Goal: Task Accomplishment & Management: Use online tool/utility

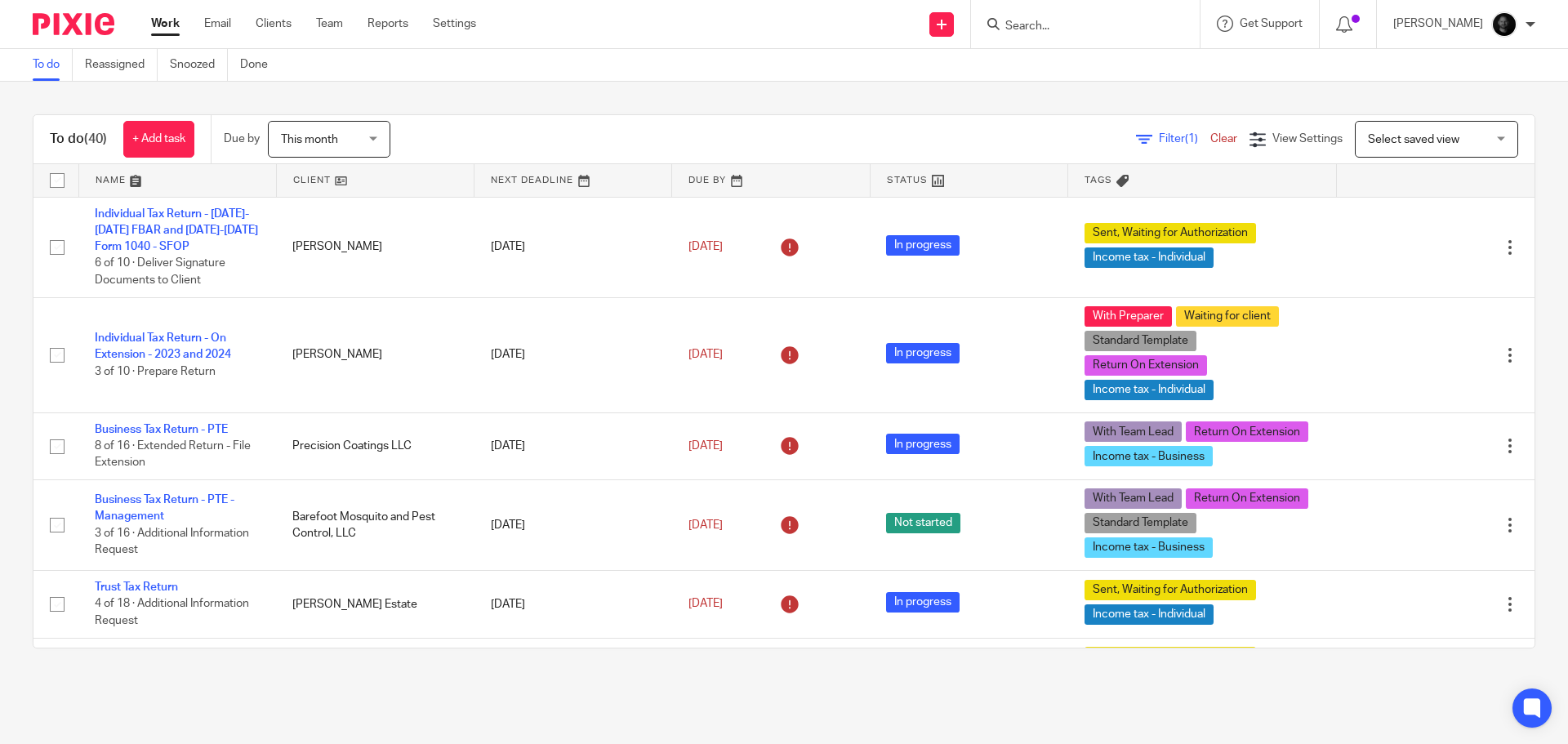
click at [1062, 26] on input "Search" at bounding box center [1077, 26] width 147 height 14
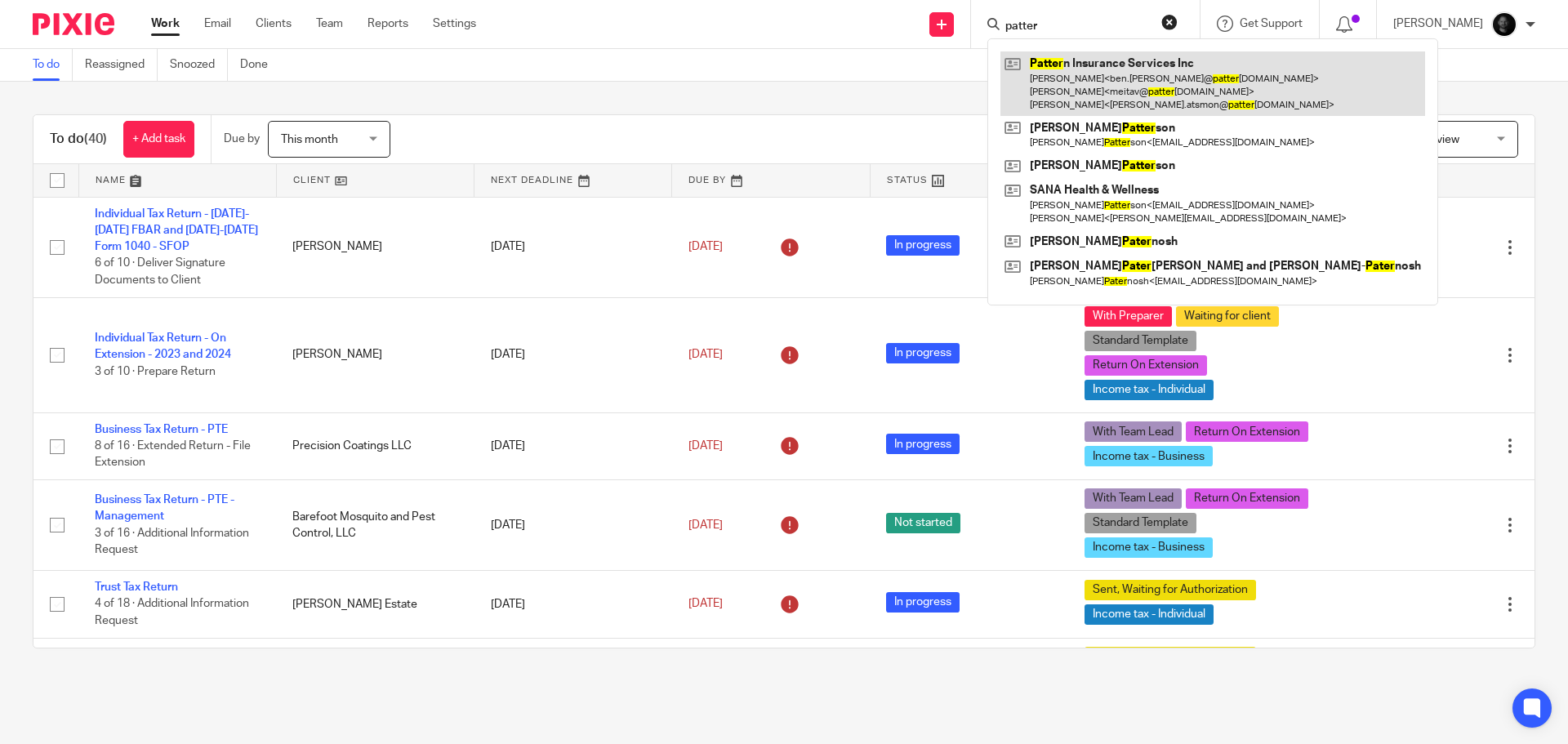
type input "patter"
click at [1116, 77] on link at bounding box center [1213, 84] width 424 height 65
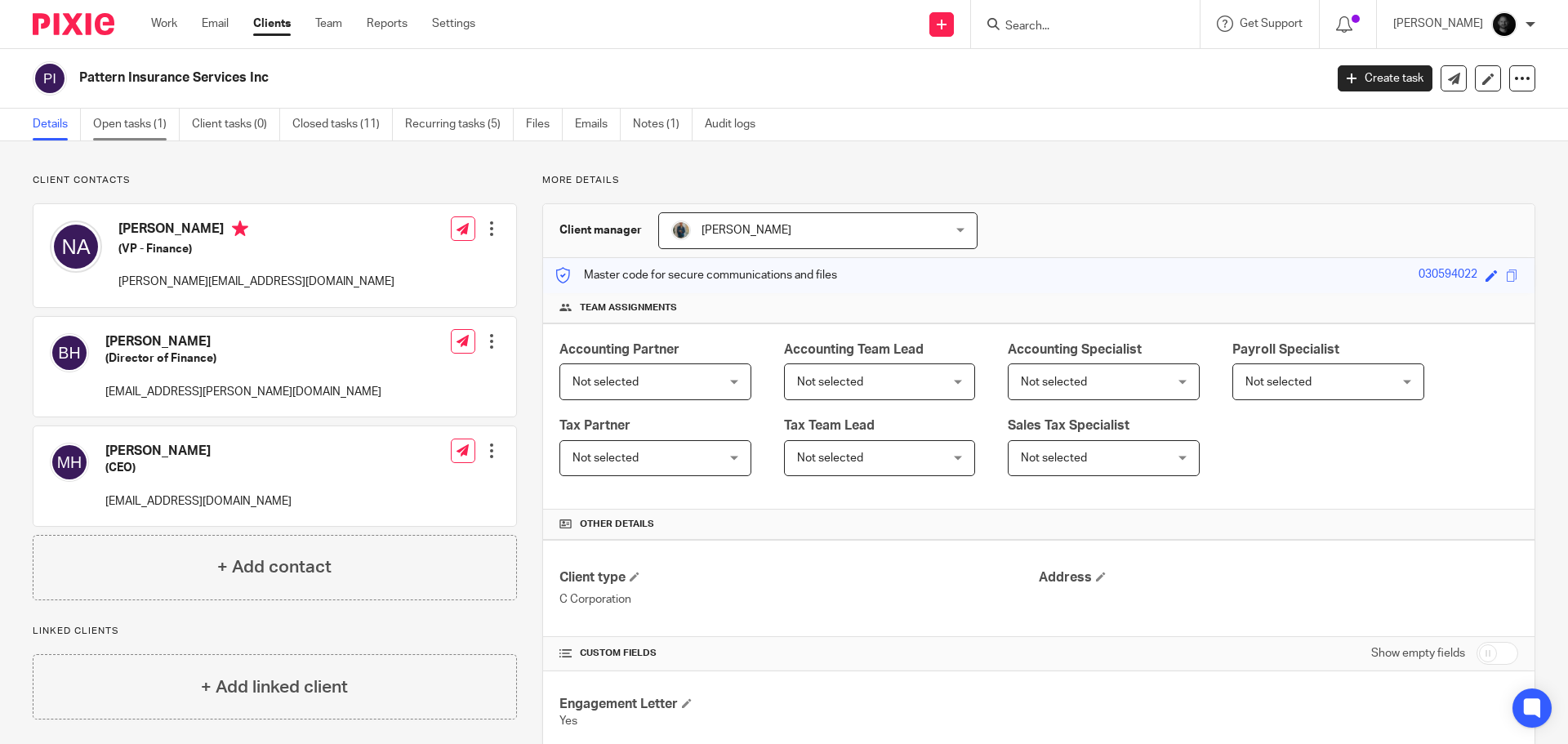
click at [153, 124] on link "Open tasks (1)" at bounding box center [136, 124] width 87 height 32
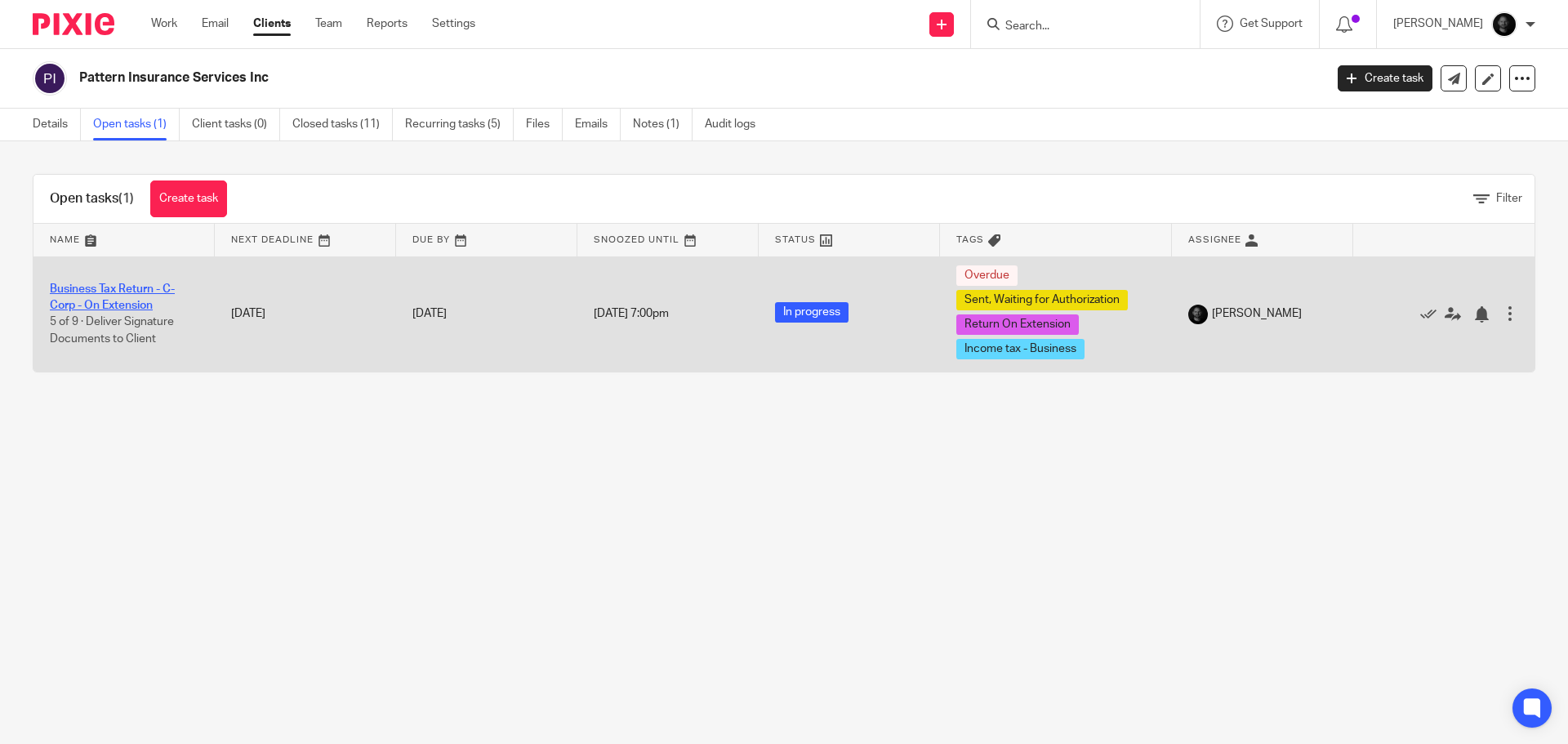
drag, startPoint x: 0, startPoint y: 0, endPoint x: 162, endPoint y: 288, distance: 330.4
click at [162, 288] on link "Business Tax Return - C-Corp - On Extension" at bounding box center [112, 297] width 125 height 28
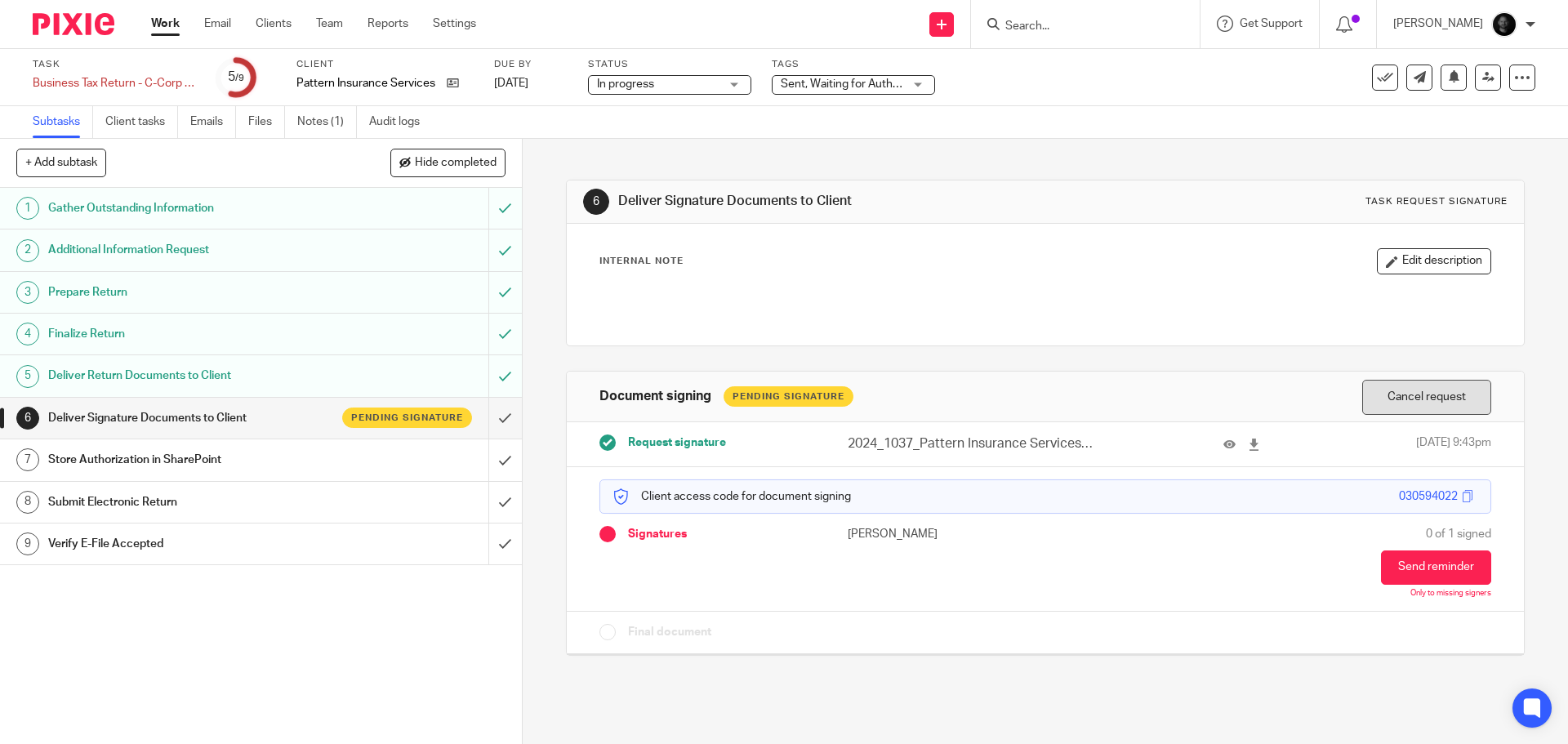
click at [1389, 389] on button "Cancel request" at bounding box center [1427, 397] width 129 height 35
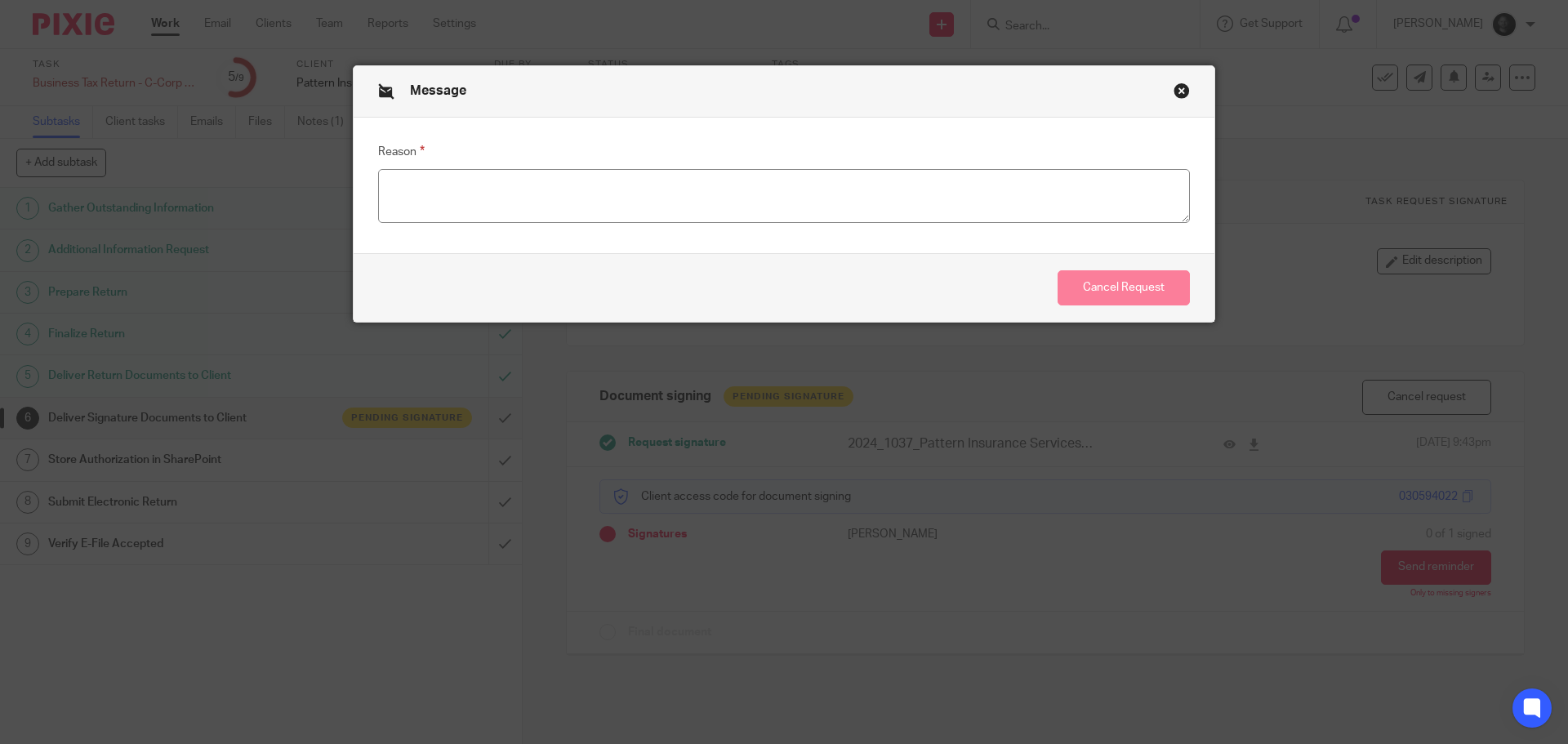
click at [689, 153] on div "Reason" at bounding box center [784, 186] width 812 height 88
click at [675, 202] on textarea "Reason" at bounding box center [784, 195] width 812 height 54
type textarea "Updates"
click at [1088, 297] on button "Cancel Request" at bounding box center [1123, 287] width 132 height 35
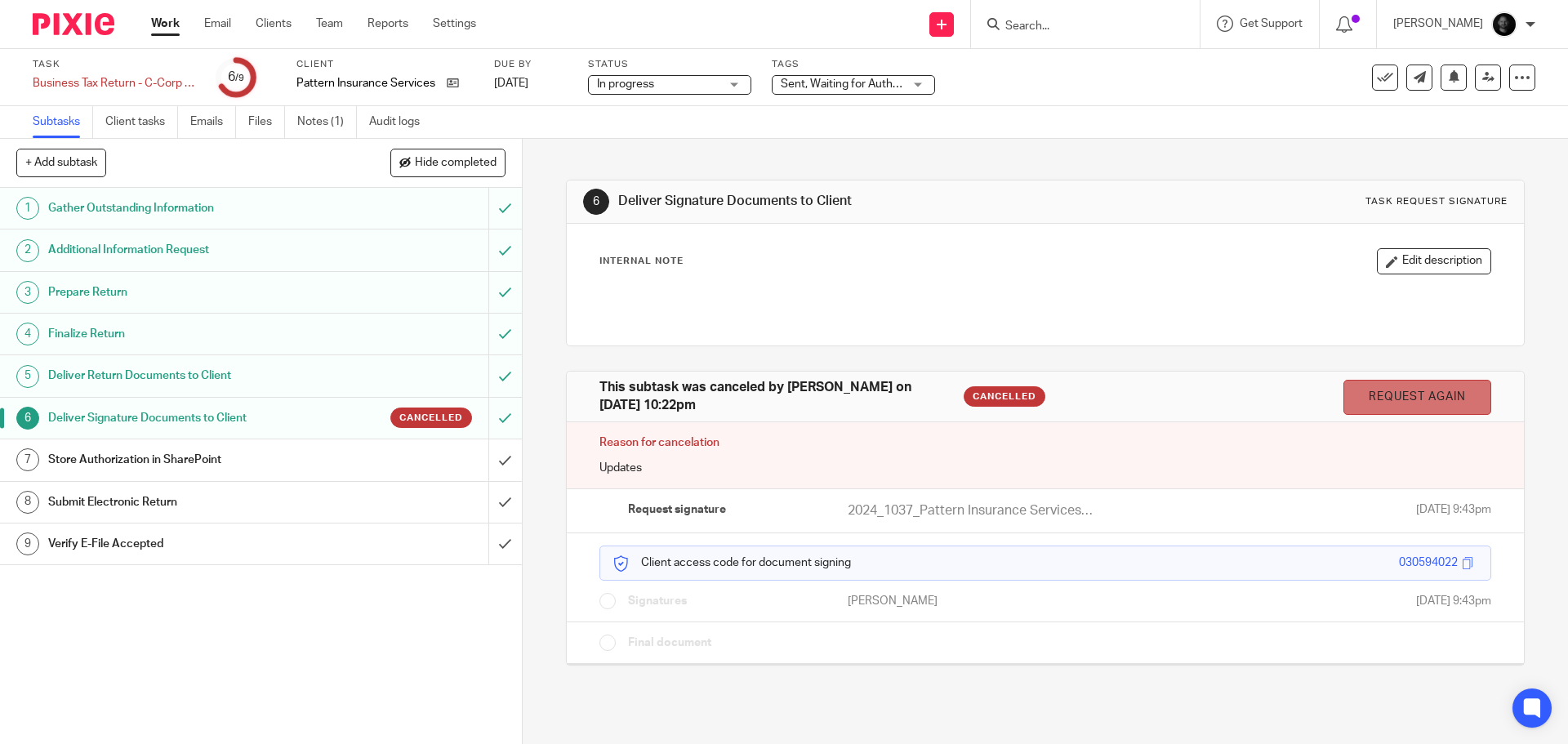
click at [1363, 402] on link "Request again" at bounding box center [1418, 397] width 148 height 35
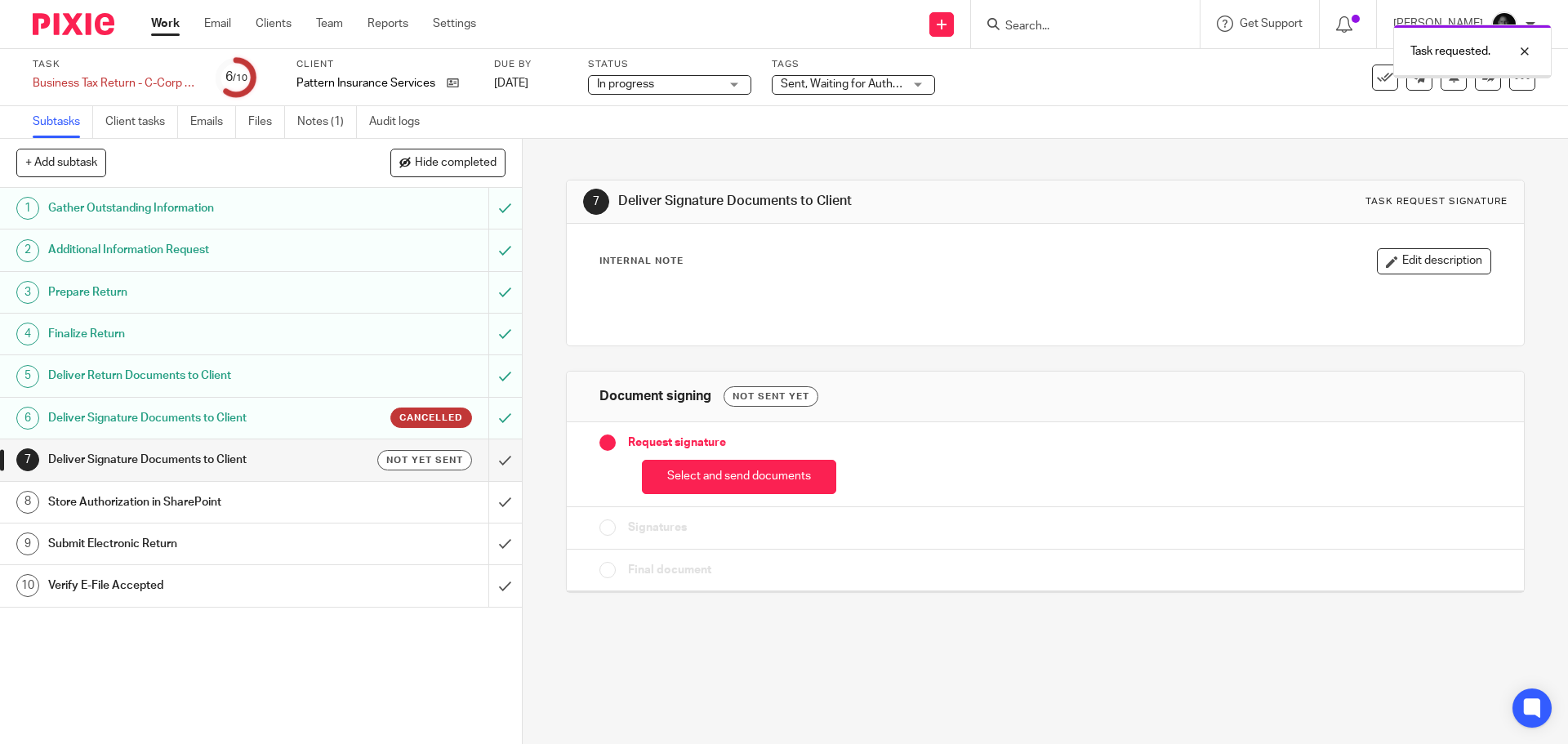
click at [229, 385] on h1 "Deliver Return Documents to Client" at bounding box center [190, 376] width 283 height 25
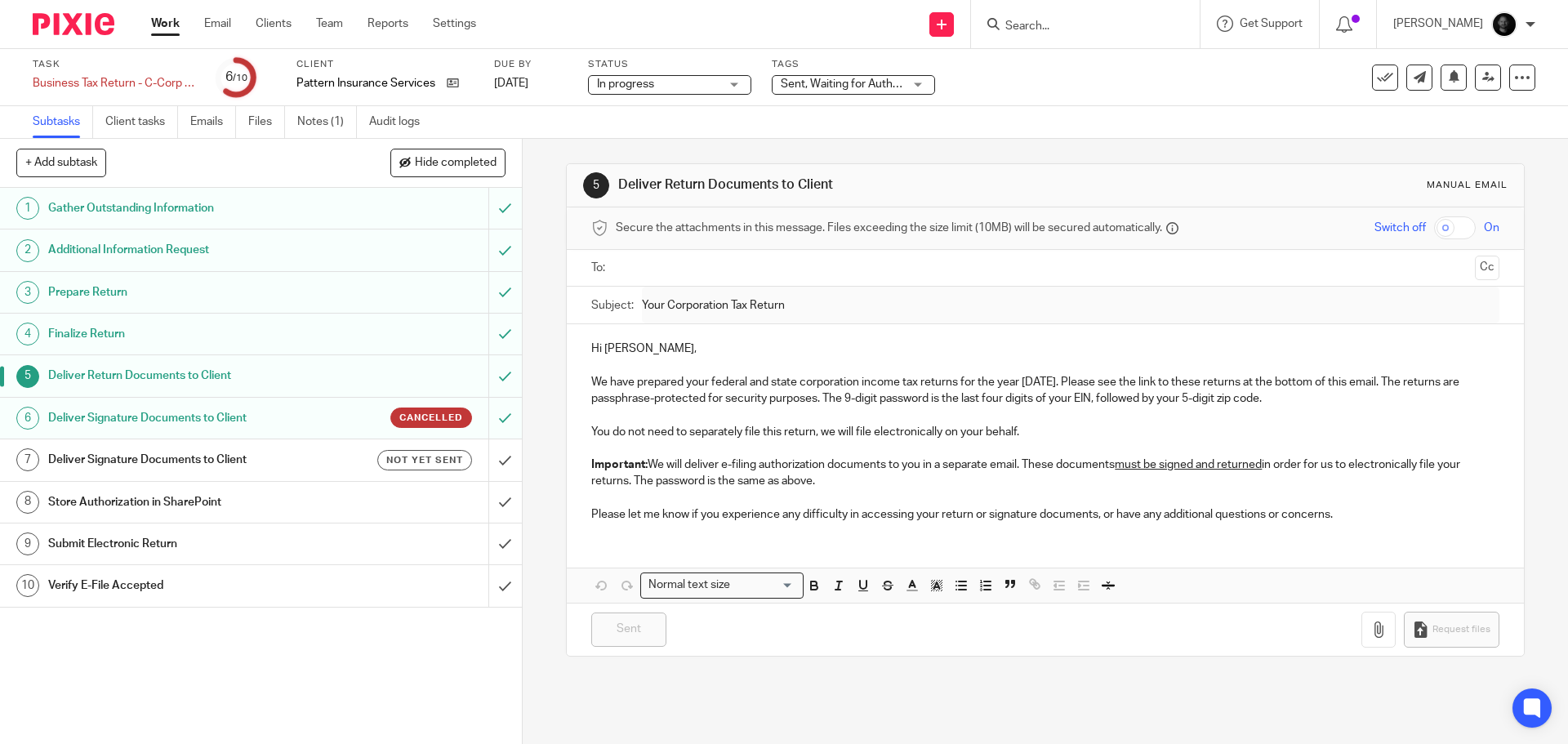
click at [744, 272] on input "text" at bounding box center [1044, 268] width 846 height 19
click at [1475, 263] on button "Cc" at bounding box center [1487, 269] width 25 height 25
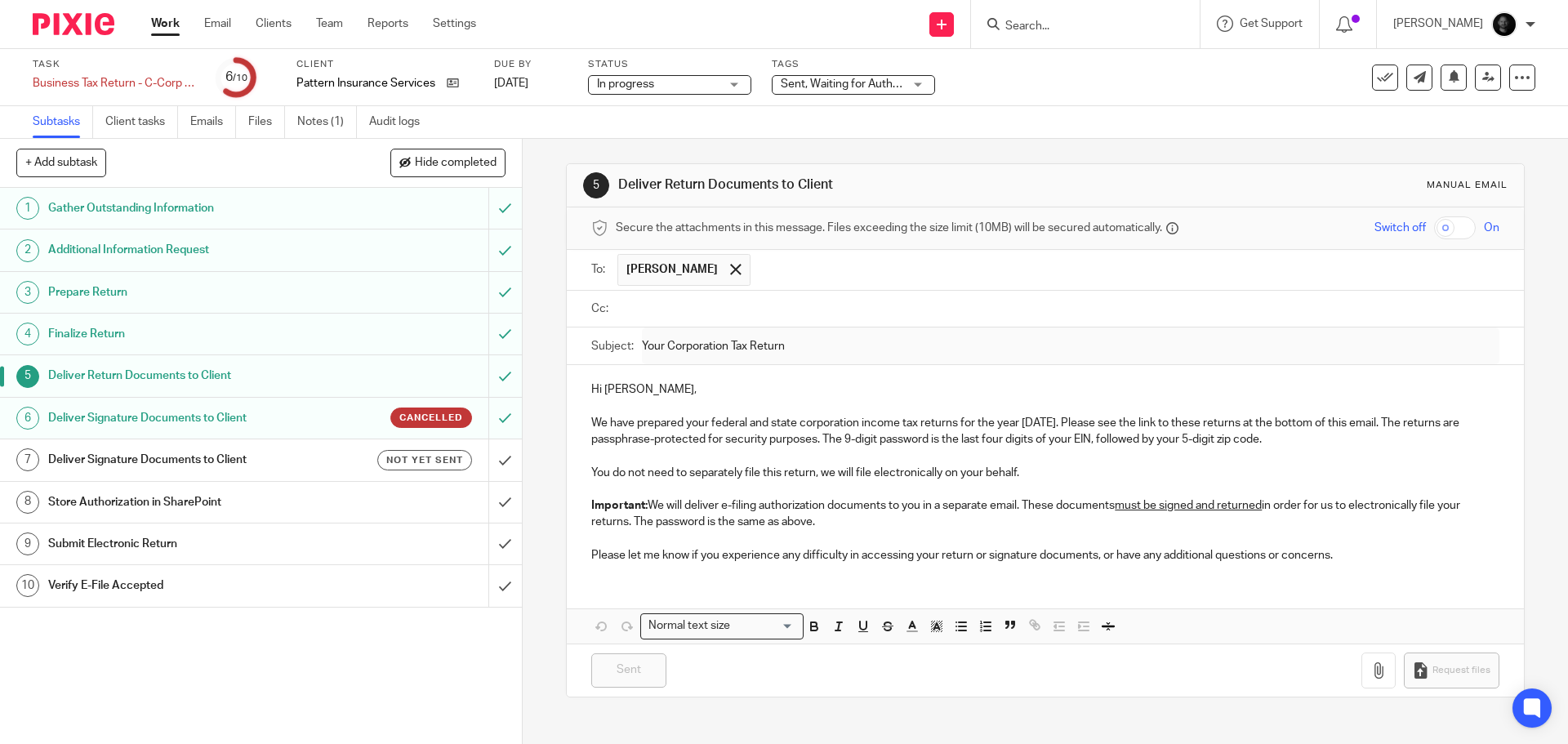
click at [839, 314] on input "text" at bounding box center [1057, 309] width 871 height 19
click at [493, 371] on input "submit" at bounding box center [261, 376] width 522 height 41
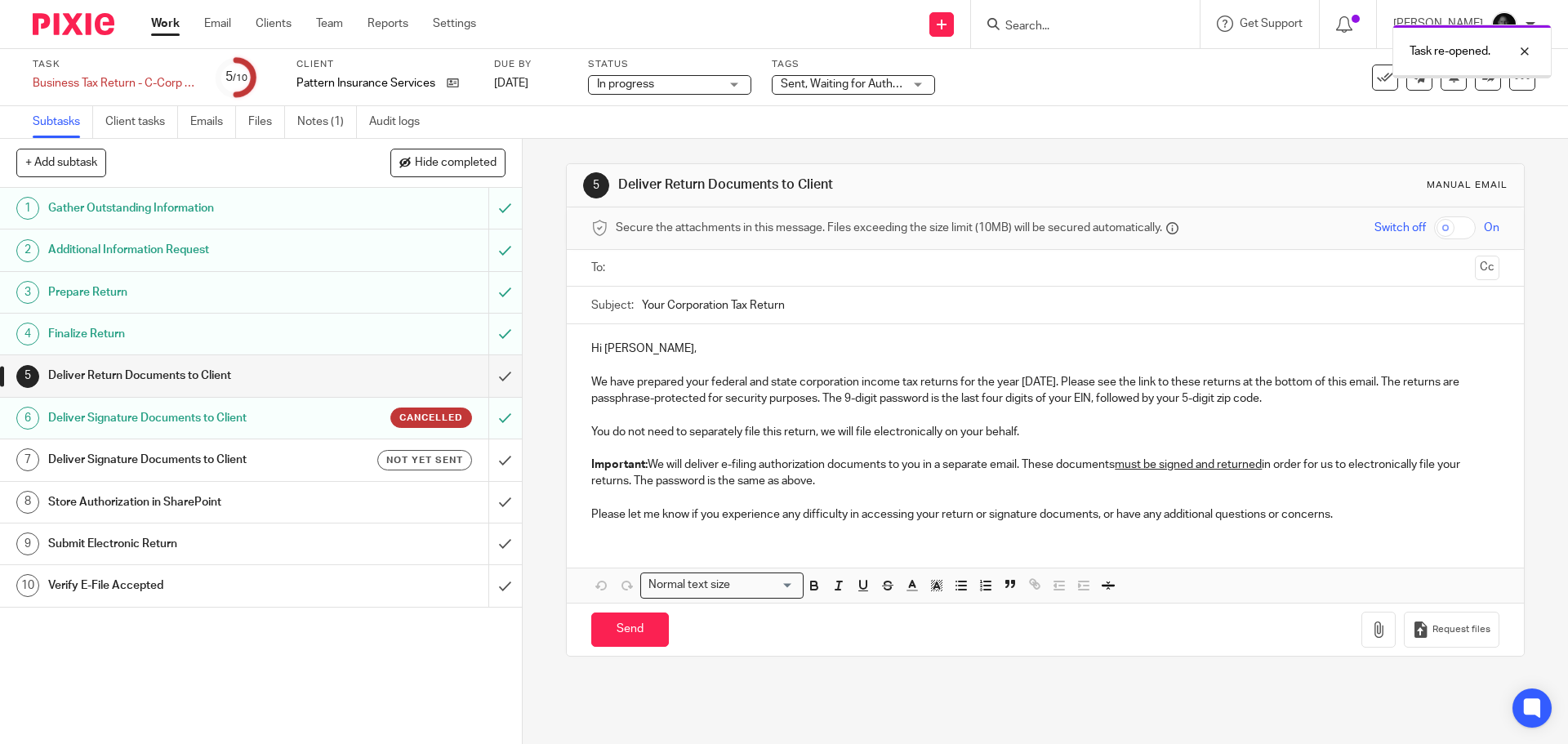
click at [720, 267] on input "text" at bounding box center [1044, 268] width 846 height 19
drag, startPoint x: 1459, startPoint y: 265, endPoint x: 1061, endPoint y: 273, distance: 398.1
click at [1475, 266] on button "Cc" at bounding box center [1487, 269] width 25 height 25
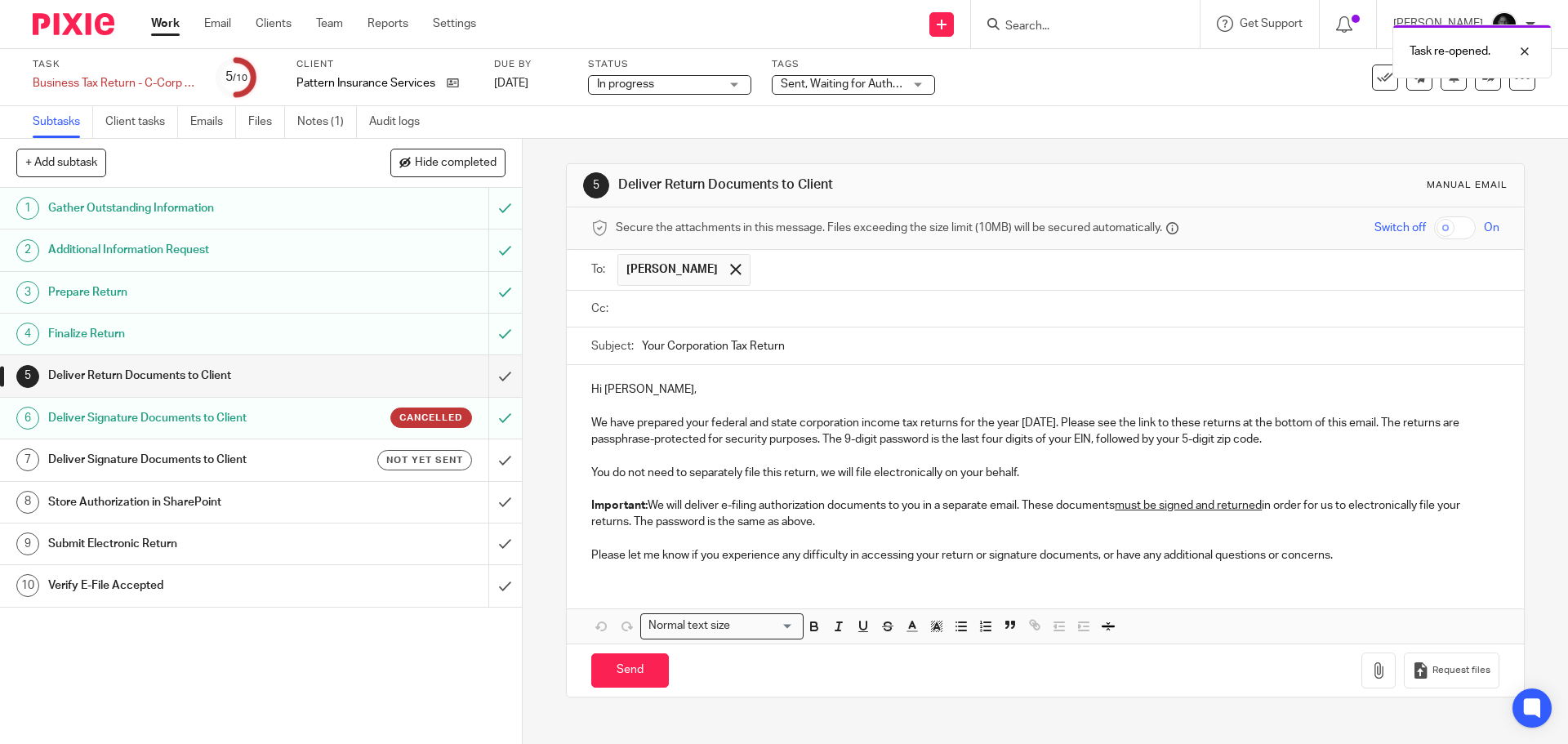
click at [734, 309] on input "text" at bounding box center [1057, 309] width 871 height 19
click at [1436, 226] on input "checkbox" at bounding box center [1455, 228] width 42 height 23
checkbox input "true"
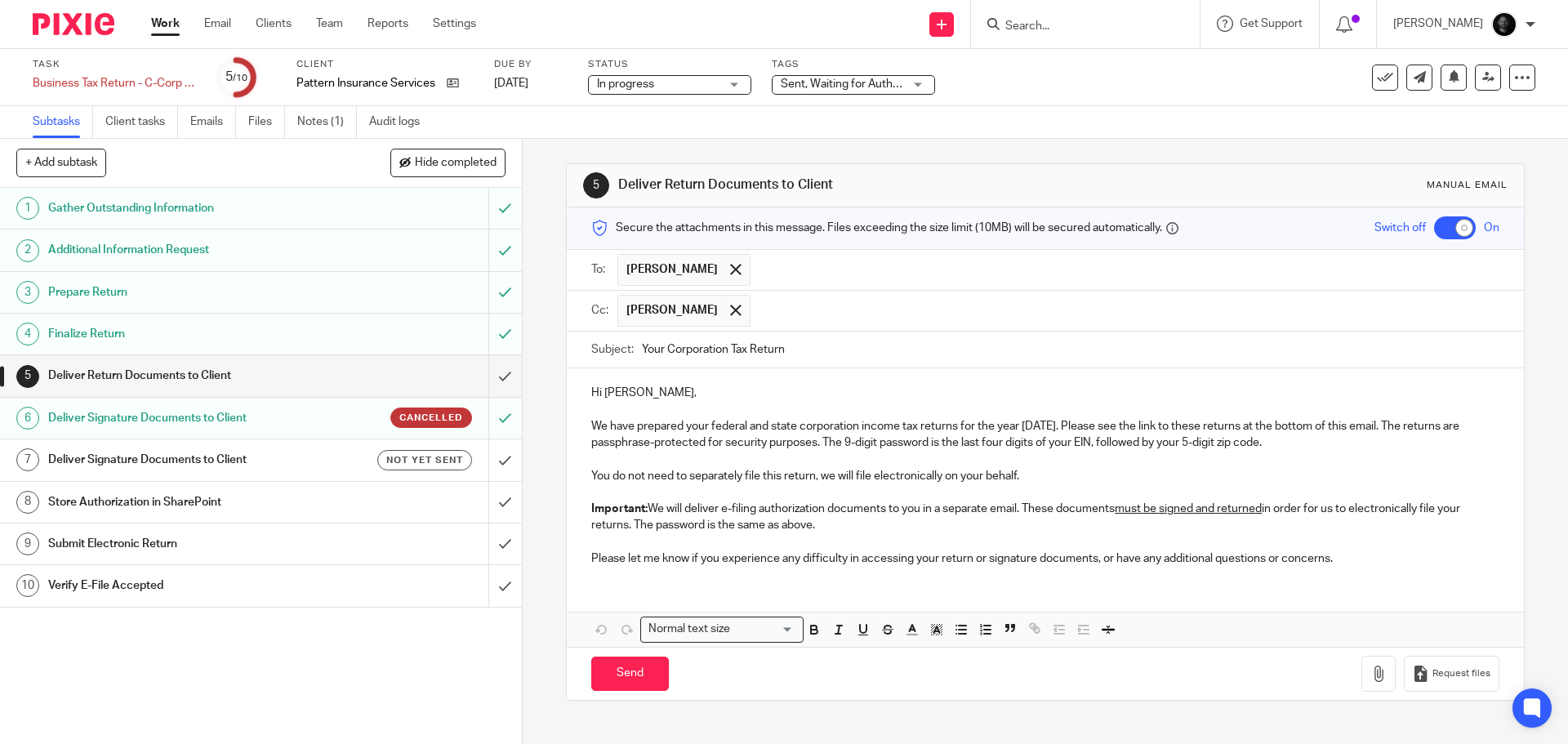
click at [796, 350] on input "Your Corporation Tax Return" at bounding box center [1070, 349] width 857 height 37
type input "Your Corporation Tax Return - Updates"
click at [1371, 670] on icon "button" at bounding box center [1379, 673] width 16 height 16
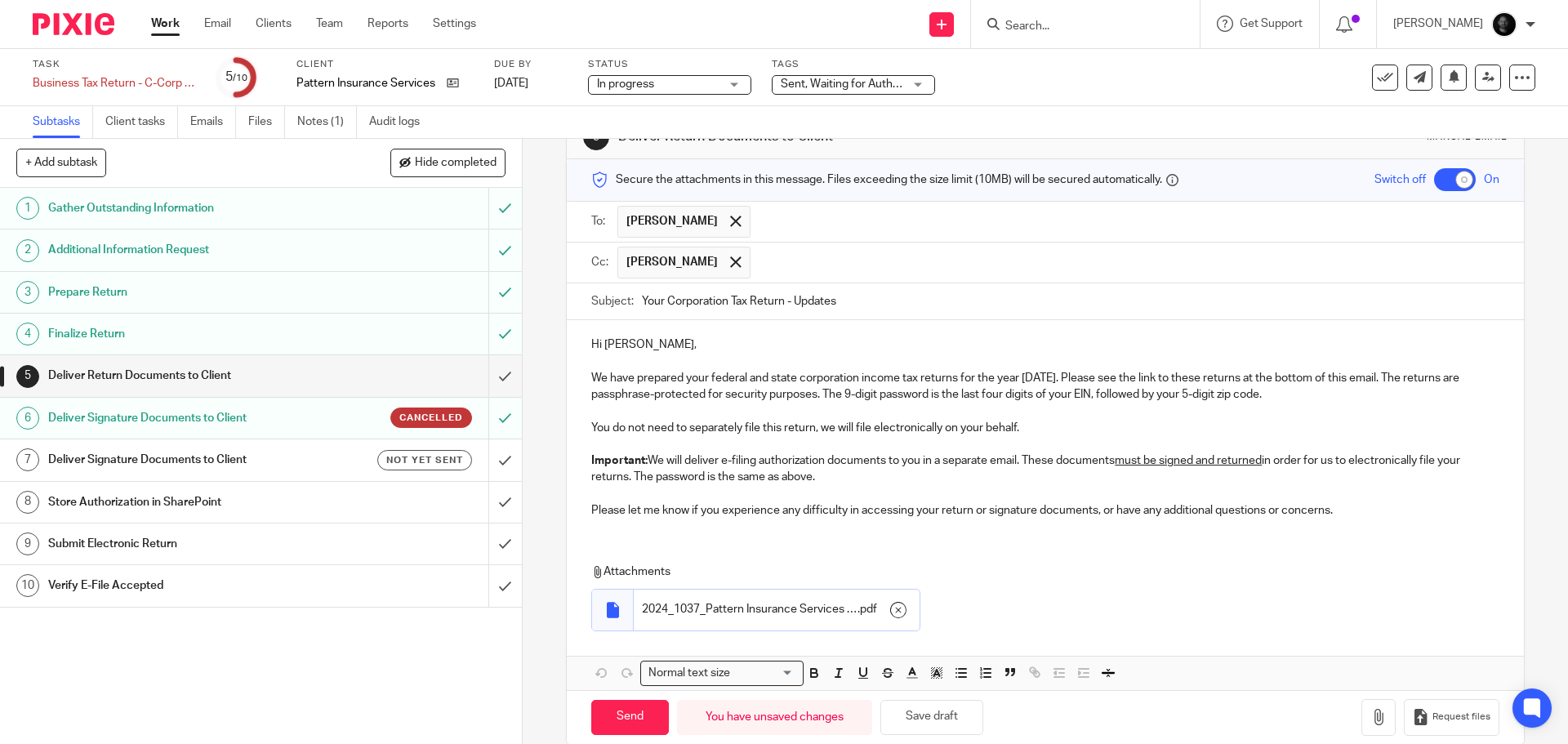
scroll to position [73, 0]
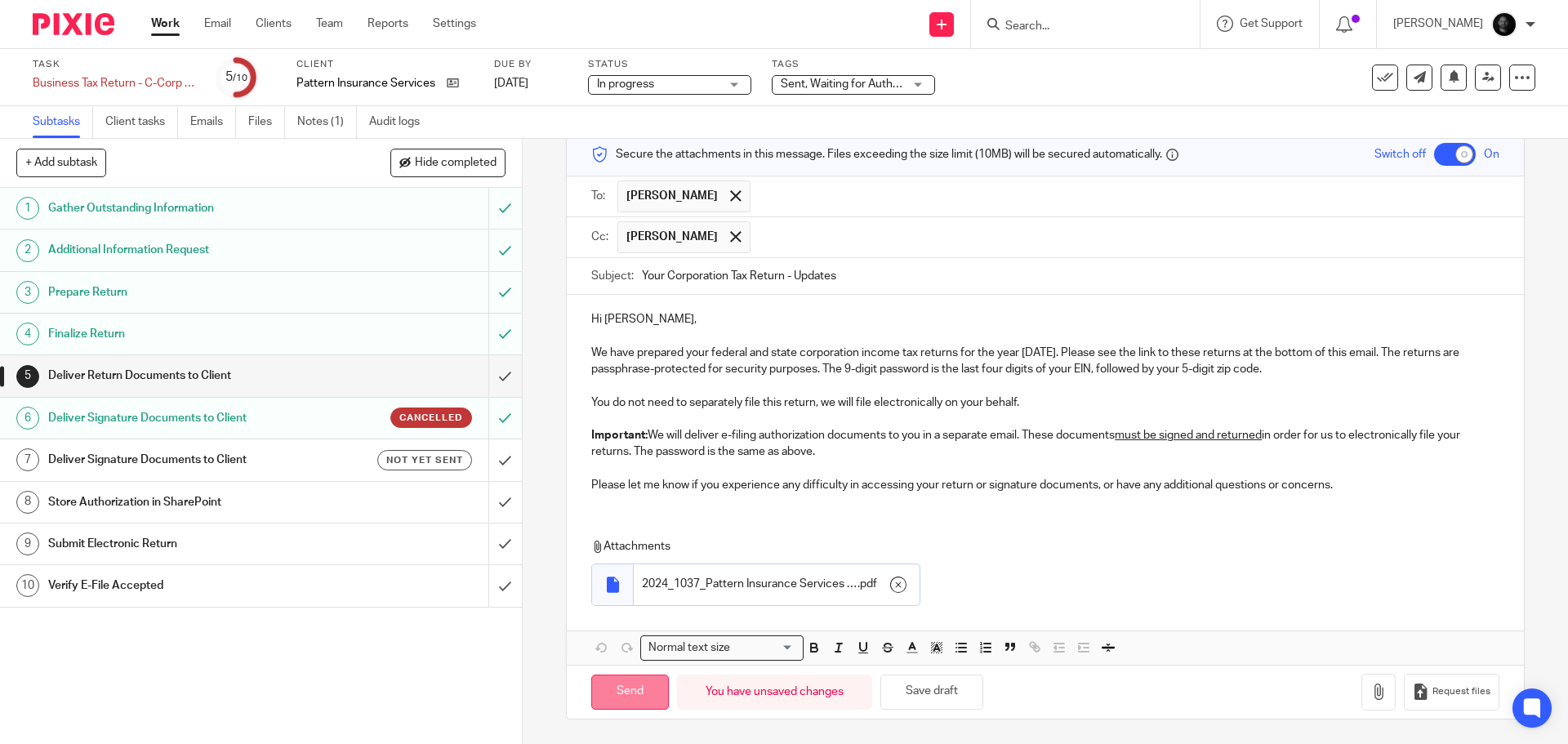
click at [628, 683] on input "Send" at bounding box center [630, 692] width 78 height 35
checkbox input "false"
type input "Sent"
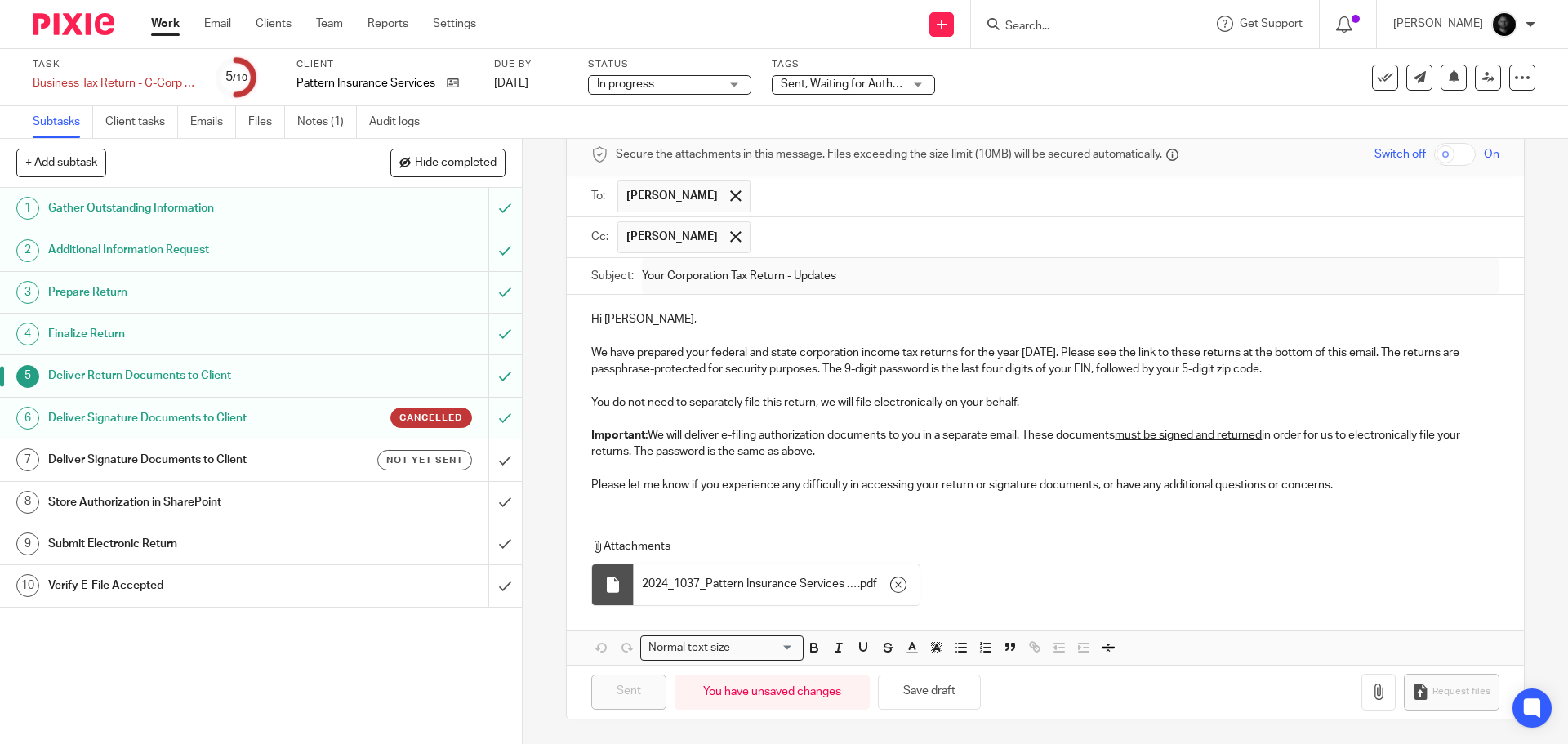
click at [247, 464] on h1 "Deliver Signature Documents to Client" at bounding box center [190, 459] width 283 height 25
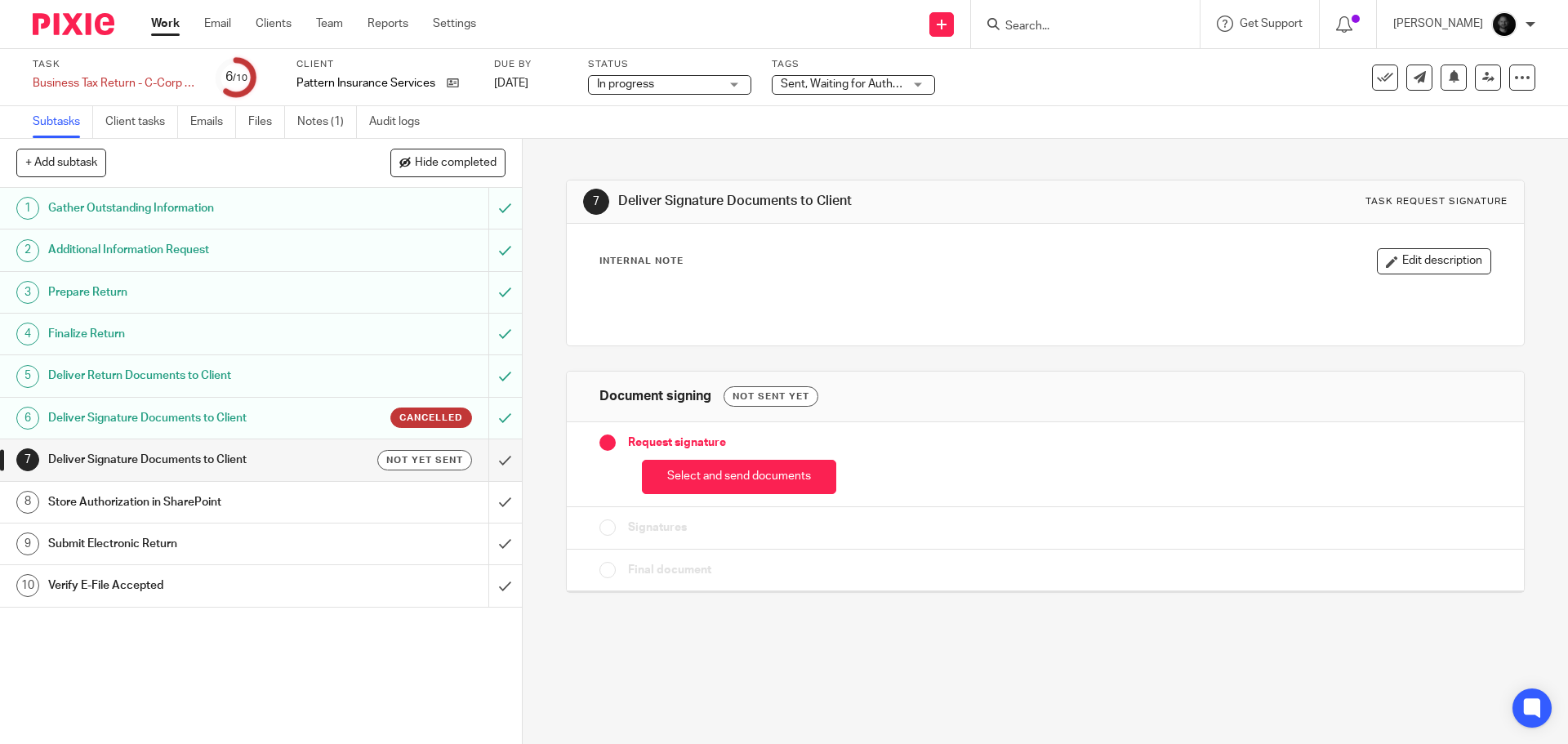
click at [692, 482] on button "Select and send documents" at bounding box center [739, 477] width 194 height 35
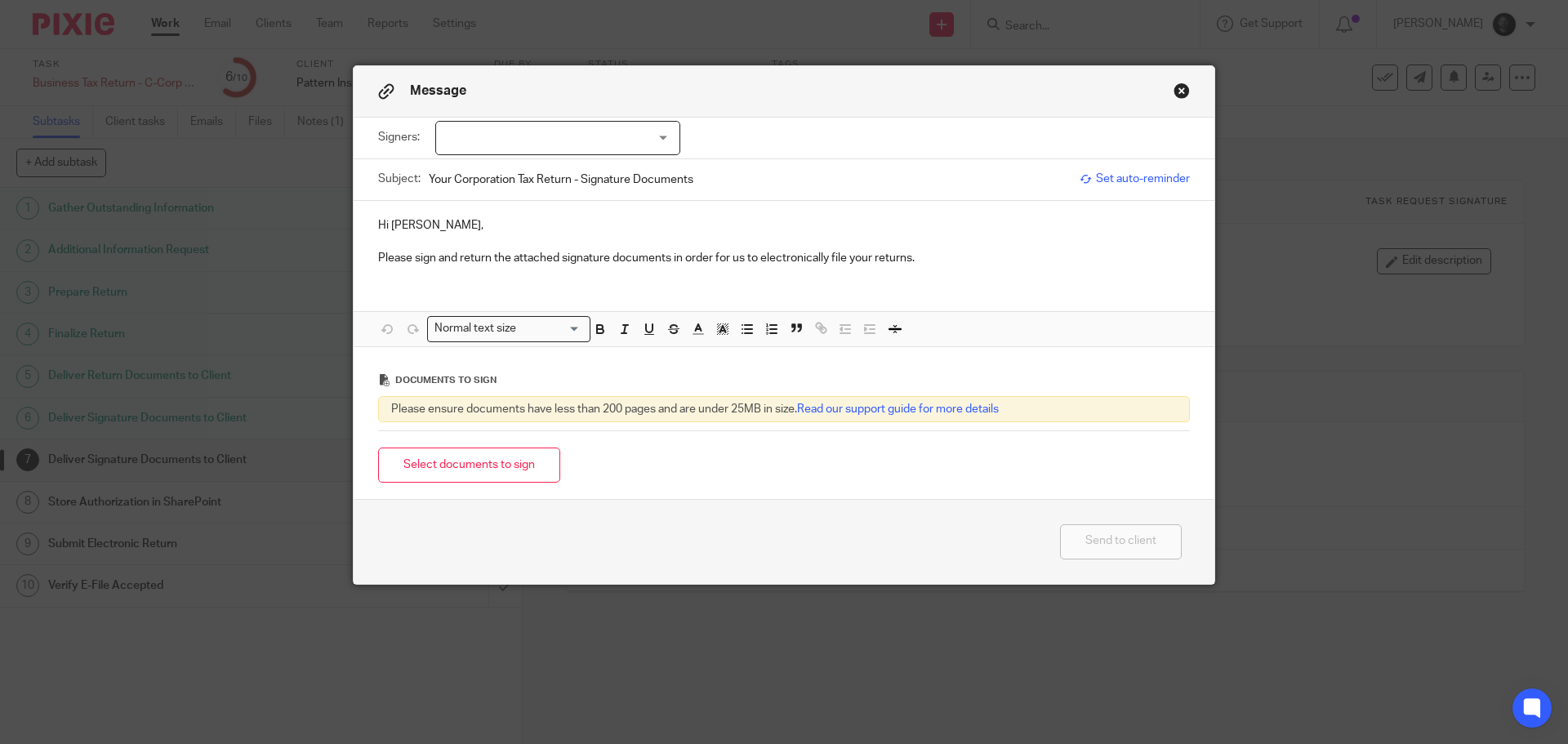
click at [560, 145] on div at bounding box center [558, 138] width 245 height 34
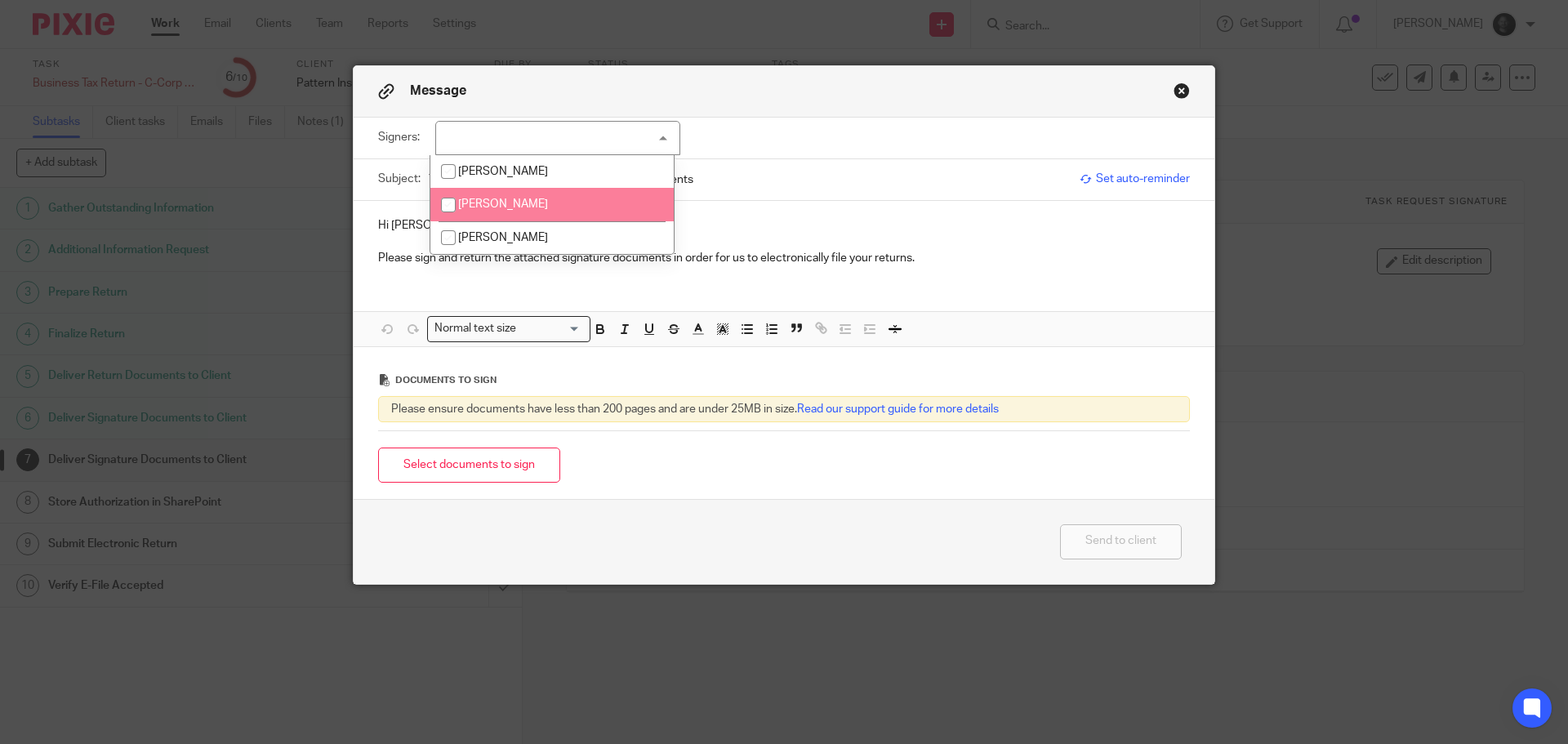
click at [462, 211] on input "checkbox" at bounding box center [448, 205] width 31 height 31
checkbox input "true"
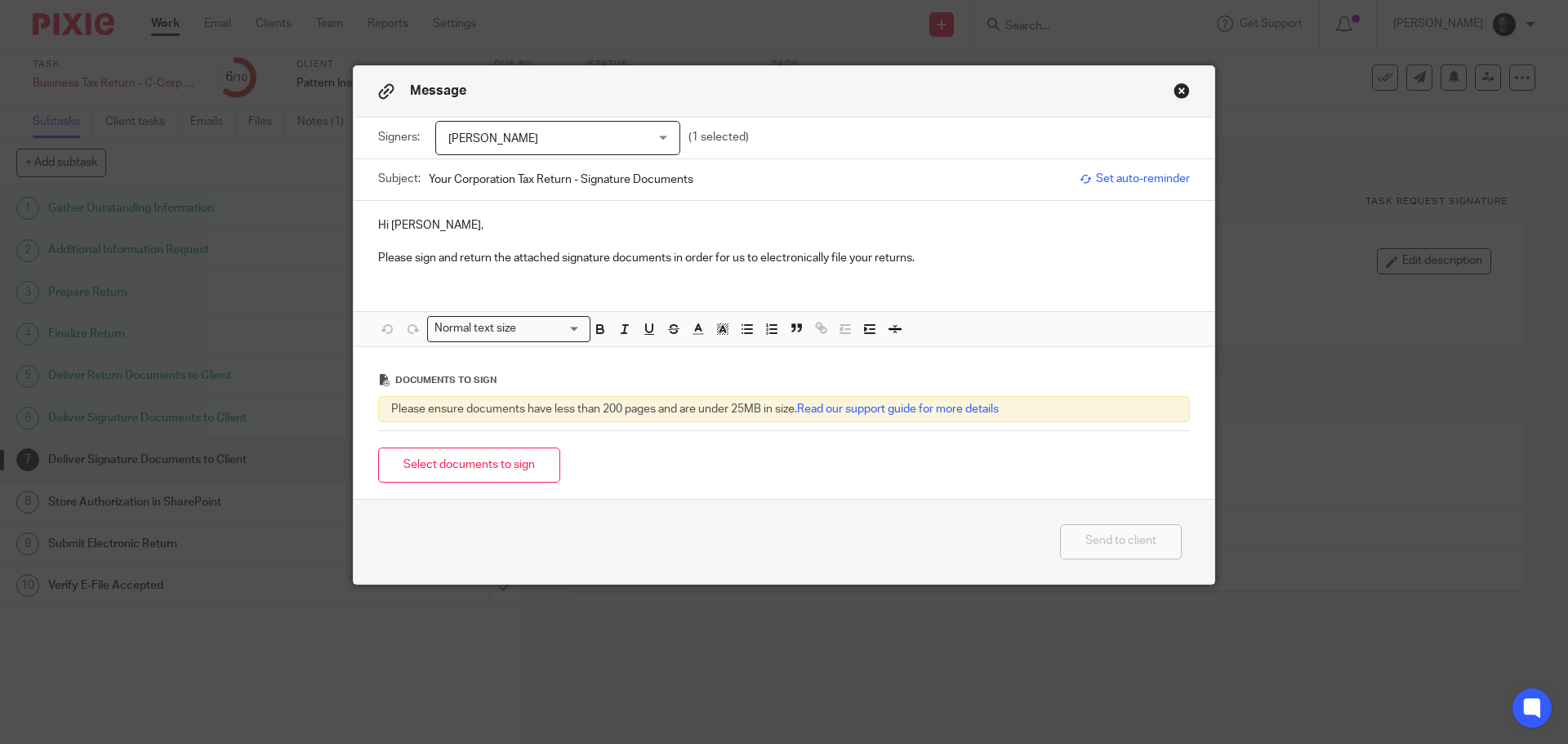
click at [405, 276] on div "Hi Meitav, Please sign and return the attached signature documents in order for…" at bounding box center [784, 240] width 861 height 78
click at [424, 469] on button "Select documents to sign" at bounding box center [470, 464] width 182 height 35
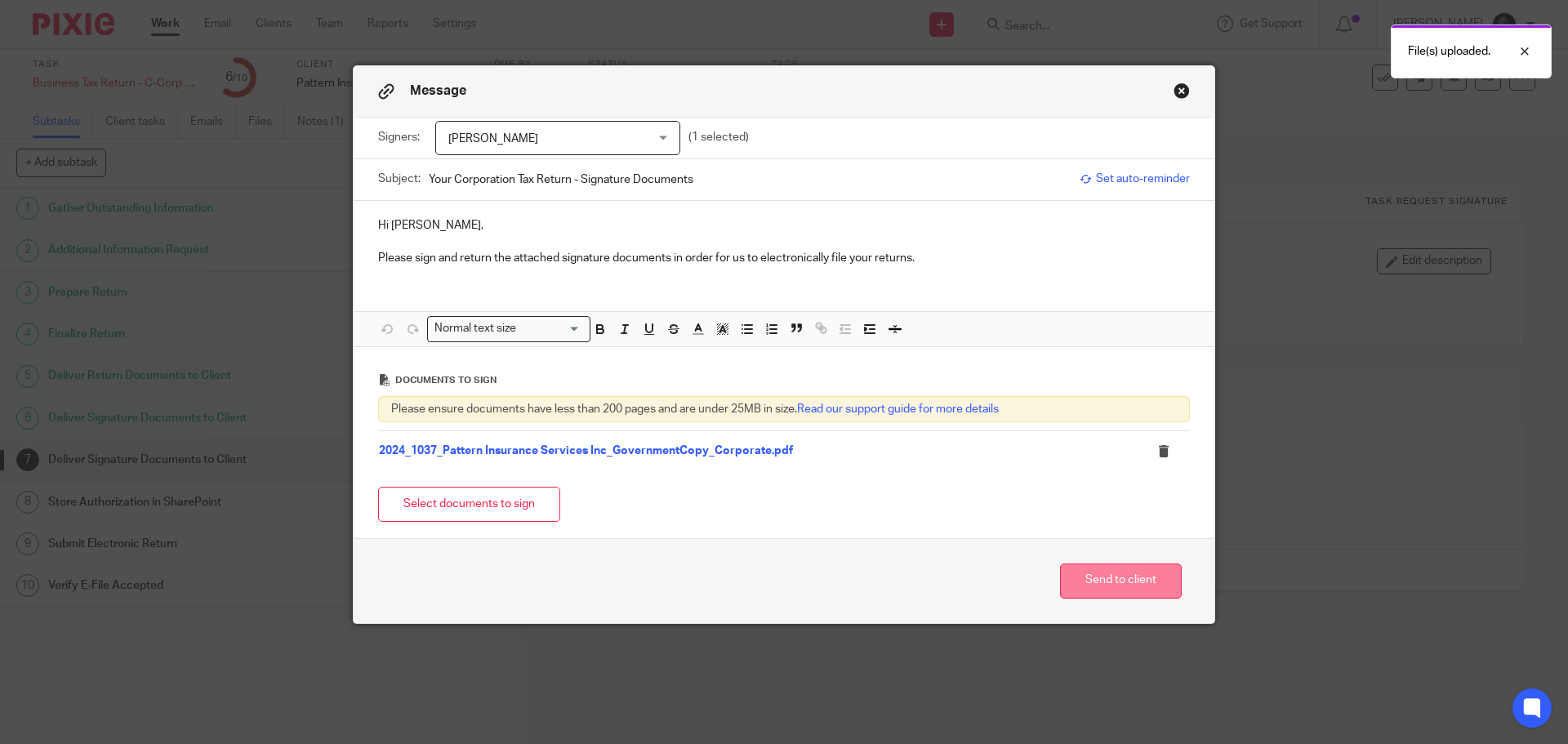
click at [1111, 579] on button "Send to client" at bounding box center [1121, 580] width 122 height 35
